Goal: Information Seeking & Learning: Check status

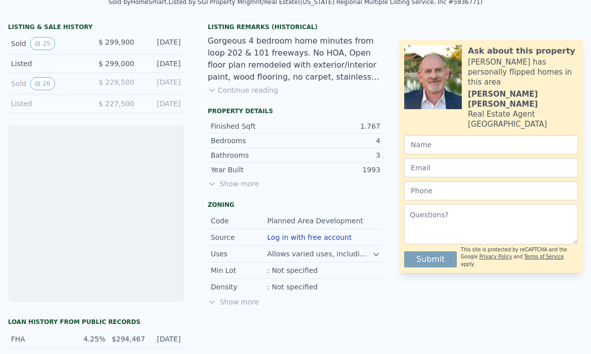
scroll to position [260, 0]
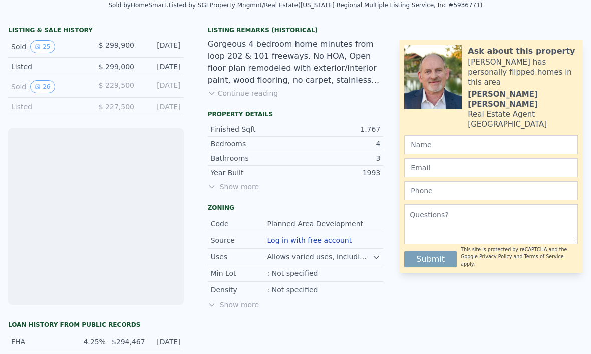
click at [39, 90] on button "26" at bounding box center [42, 86] width 25 height 13
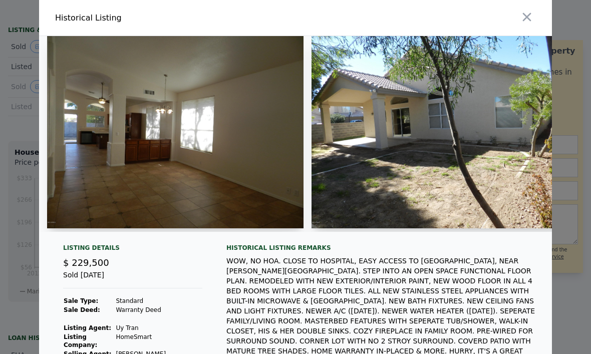
type input "-$ 317,470"
click at [225, 158] on img at bounding box center [175, 132] width 256 height 192
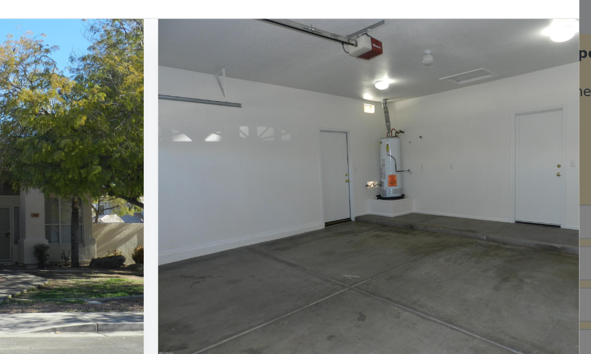
scroll to position [0, 3960]
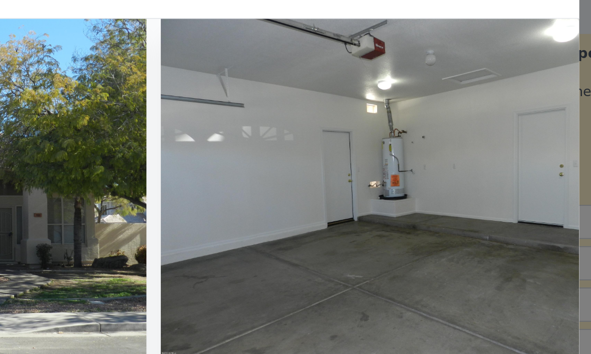
click at [319, 58] on img at bounding box center [447, 128] width 256 height 192
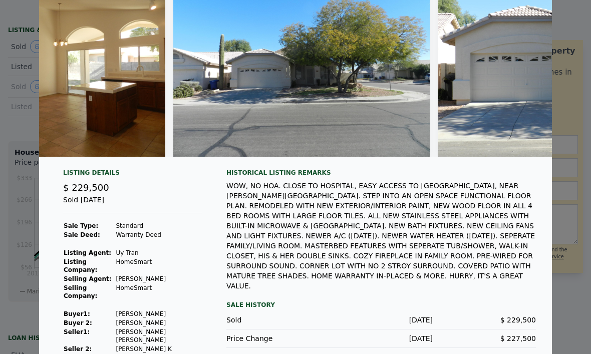
scroll to position [71, 0]
click at [19, 190] on div at bounding box center [295, 177] width 591 height 354
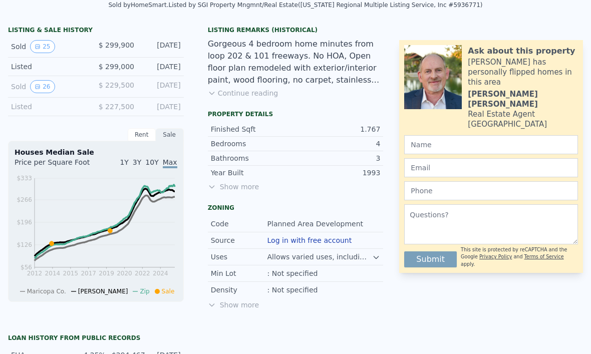
click at [33, 49] on button "25" at bounding box center [42, 46] width 25 height 13
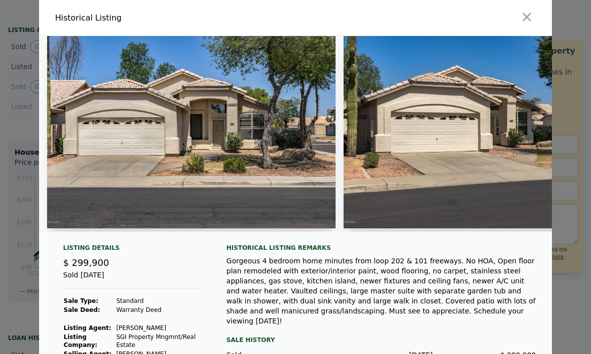
click at [128, 185] on img at bounding box center [191, 132] width 289 height 192
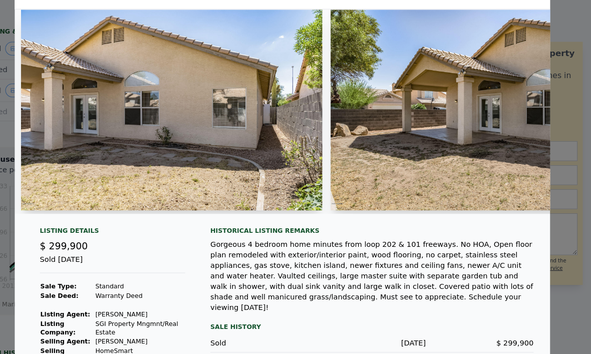
scroll to position [0, 4857]
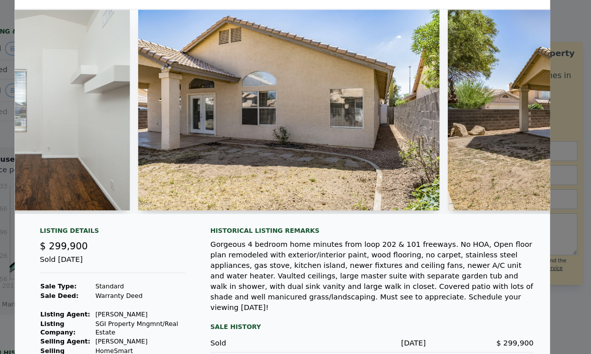
click at [258, 162] on img at bounding box center [301, 105] width 289 height 192
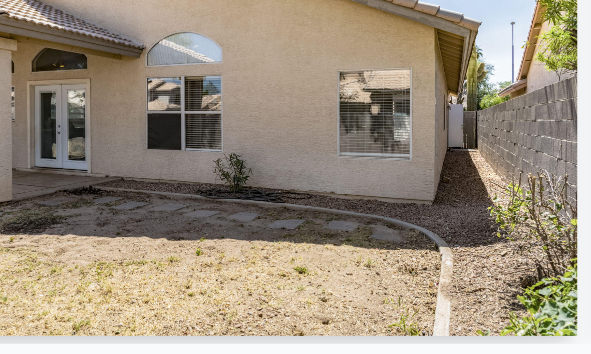
scroll to position [33, 0]
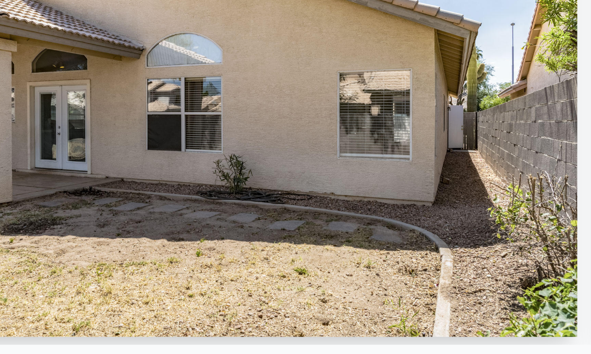
click at [228, 122] on img at bounding box center [301, 99] width 289 height 192
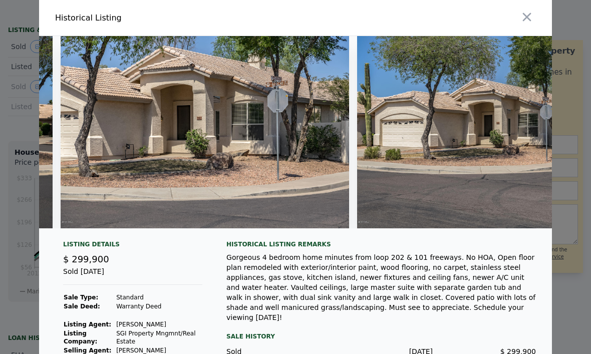
scroll to position [0, 360]
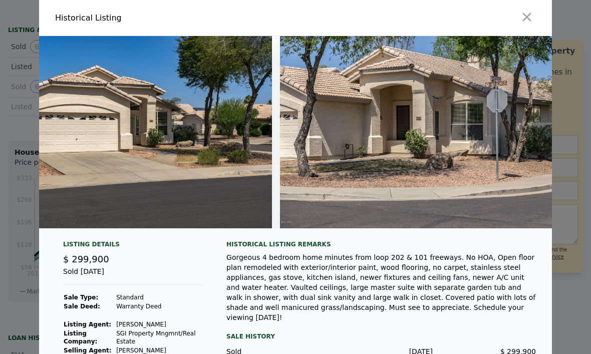
click at [567, 179] on div at bounding box center [295, 177] width 591 height 354
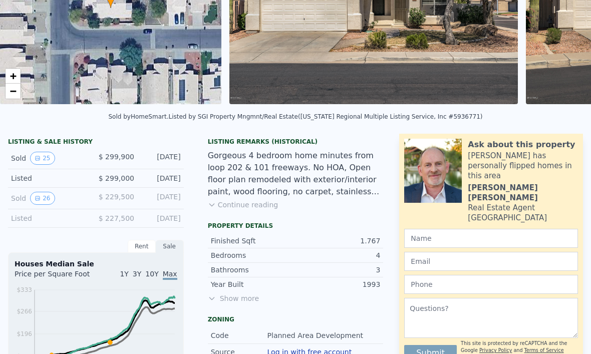
scroll to position [149, 0]
click at [219, 302] on span "Show more" at bounding box center [296, 298] width 176 height 10
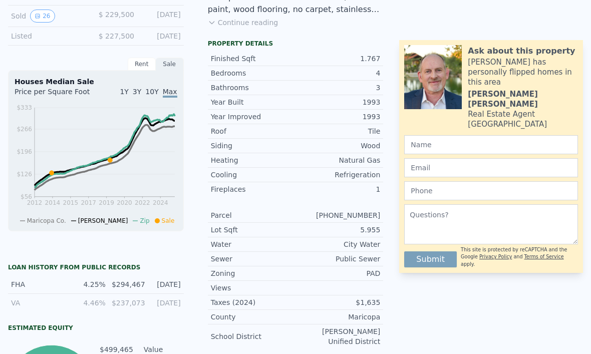
scroll to position [325, 0]
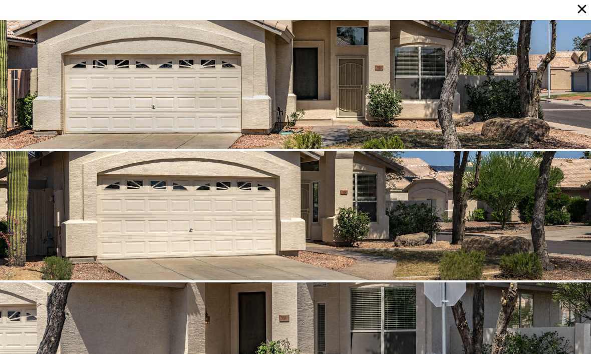
scroll to position [0, 0]
